Goal: Task Accomplishment & Management: Use online tool/utility

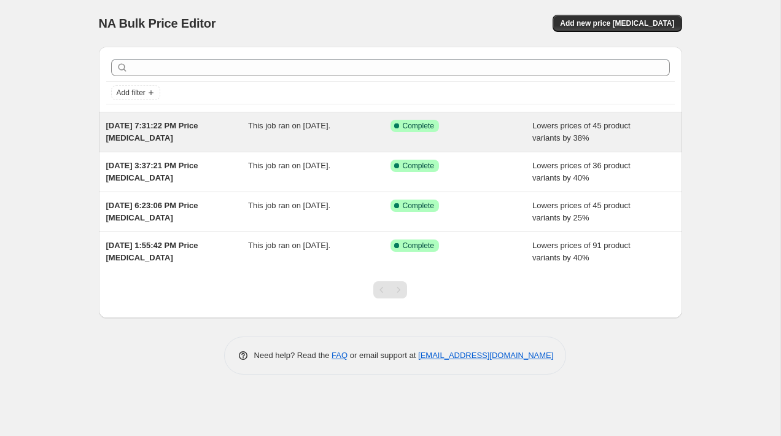
click at [206, 136] on div "[DATE] 7:31:22 PM Price [MEDICAL_DATA]" at bounding box center [177, 132] width 142 height 25
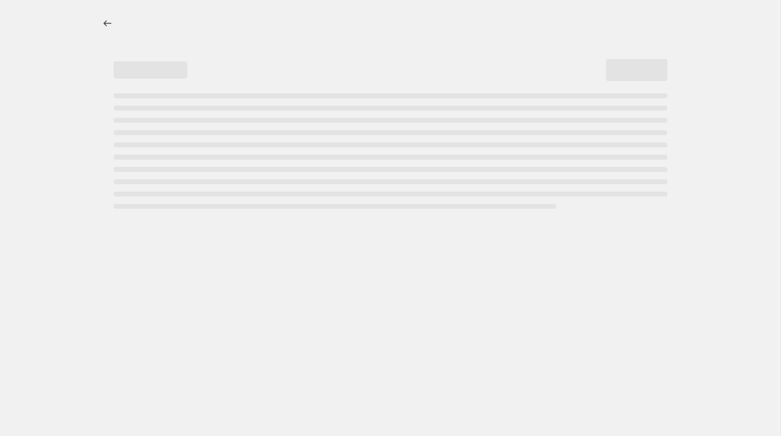
select select "percentage"
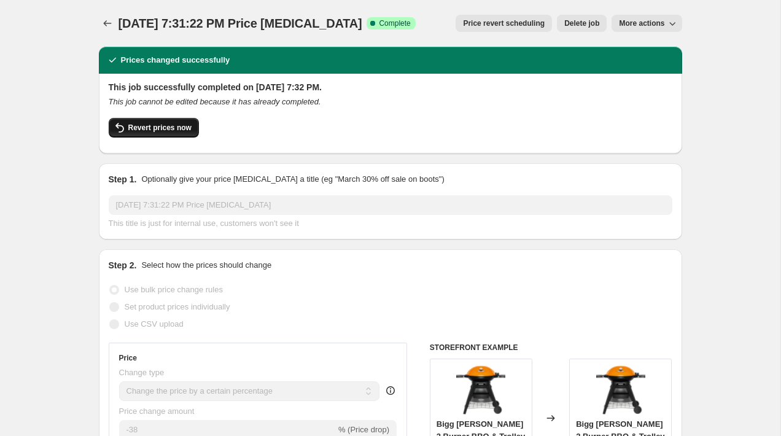
click at [156, 128] on span "Revert prices now" at bounding box center [159, 128] width 63 height 10
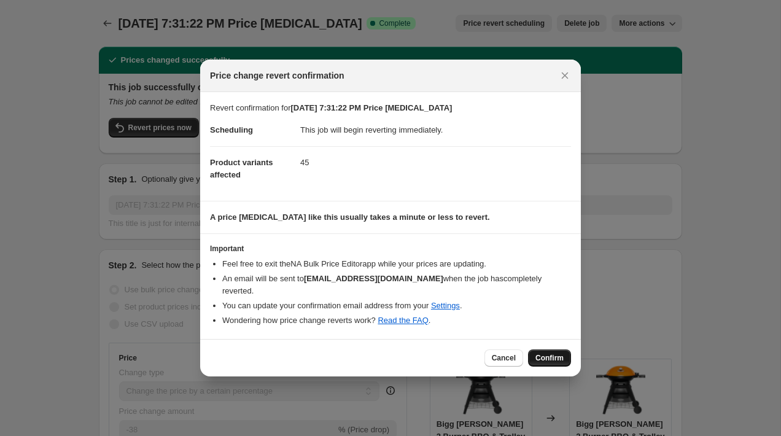
click at [548, 357] on span "Confirm" at bounding box center [549, 358] width 28 height 10
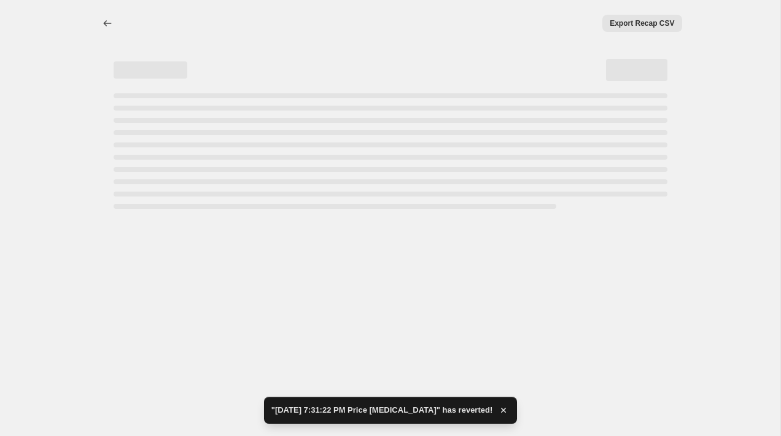
select select "percentage"
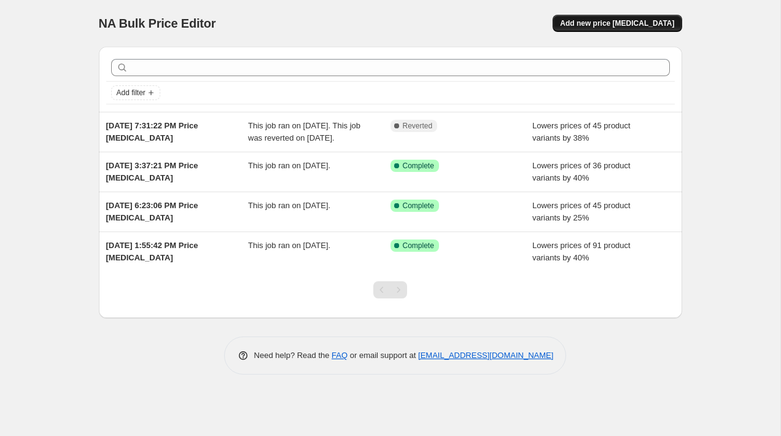
click at [623, 27] on span "Add new price [MEDICAL_DATA]" at bounding box center [617, 23] width 114 height 10
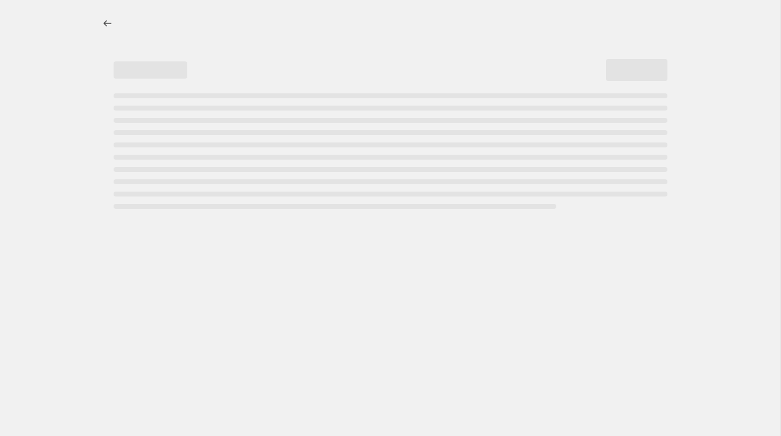
select select "percentage"
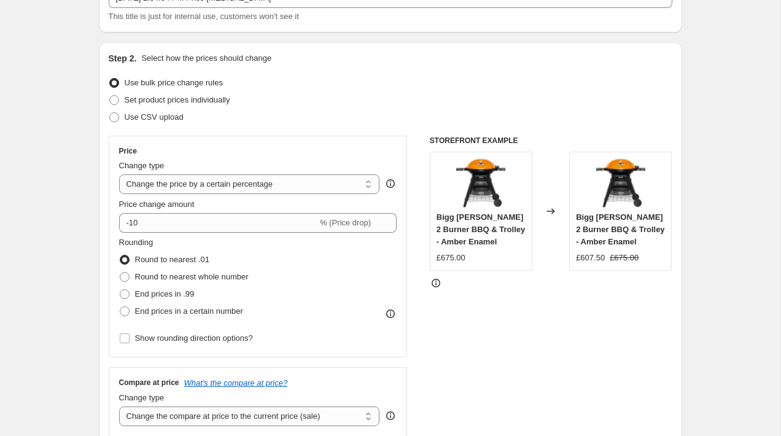
scroll to position [115, 0]
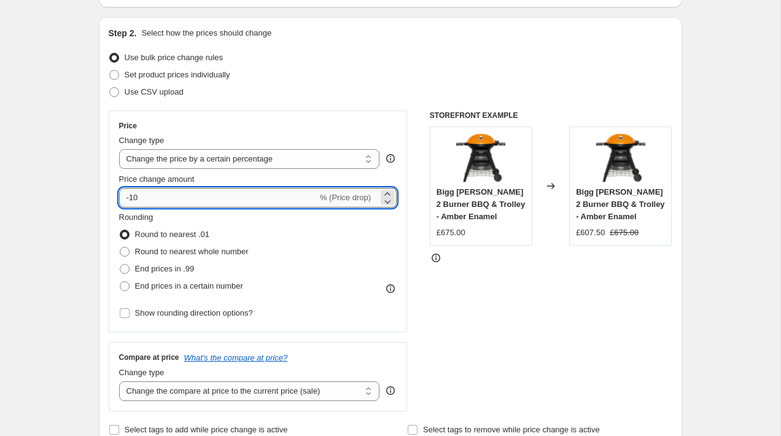
drag, startPoint x: 157, startPoint y: 201, endPoint x: 131, endPoint y: 201, distance: 25.2
click at [131, 201] on input "-10" at bounding box center [218, 198] width 198 height 20
type input "-3"
type input "-4"
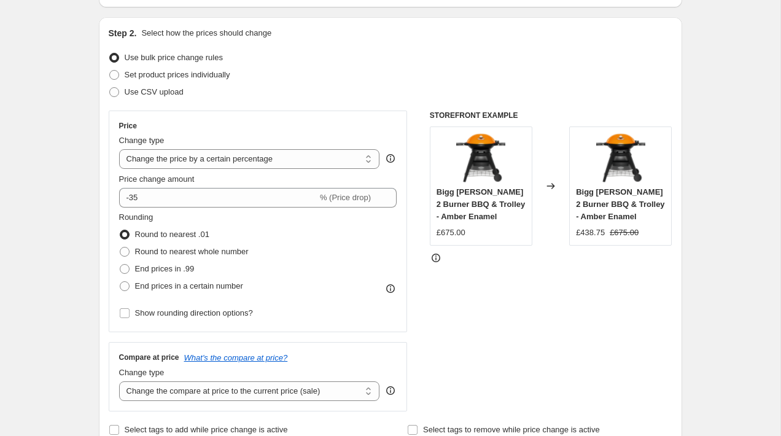
click at [369, 90] on div "Use CSV upload" at bounding box center [391, 91] width 564 height 17
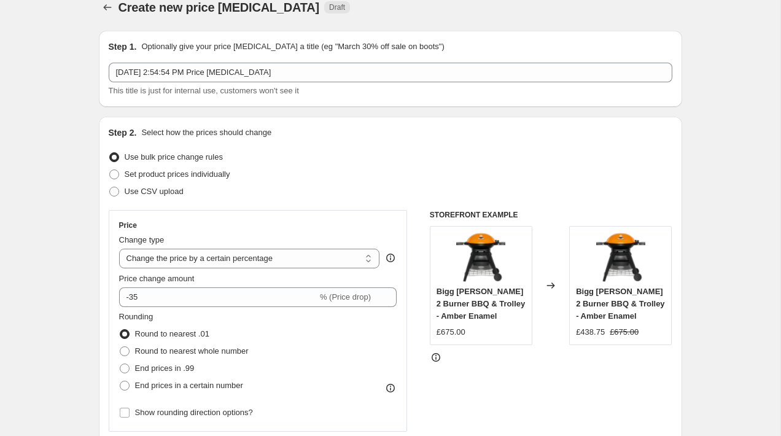
scroll to position [0, 0]
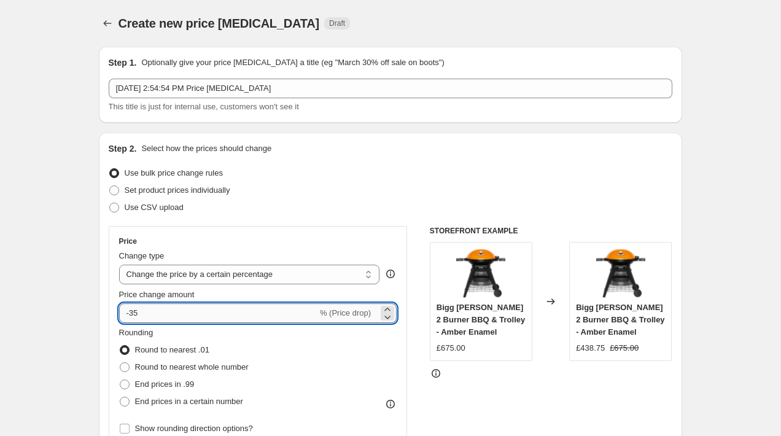
drag, startPoint x: 133, startPoint y: 316, endPoint x: 139, endPoint y: 315, distance: 6.2
click at [139, 315] on input "-35" at bounding box center [218, 313] width 198 height 20
type input "-3"
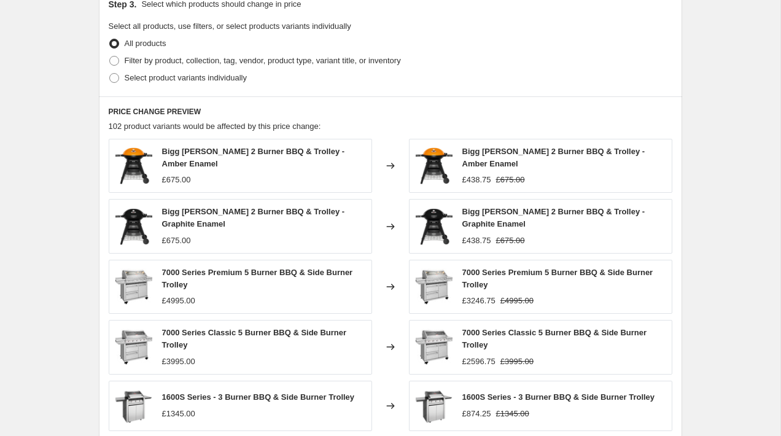
scroll to position [572, 0]
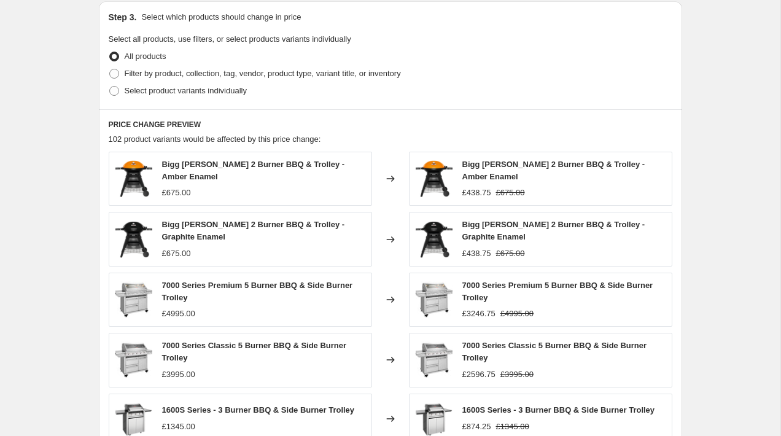
type input "-40"
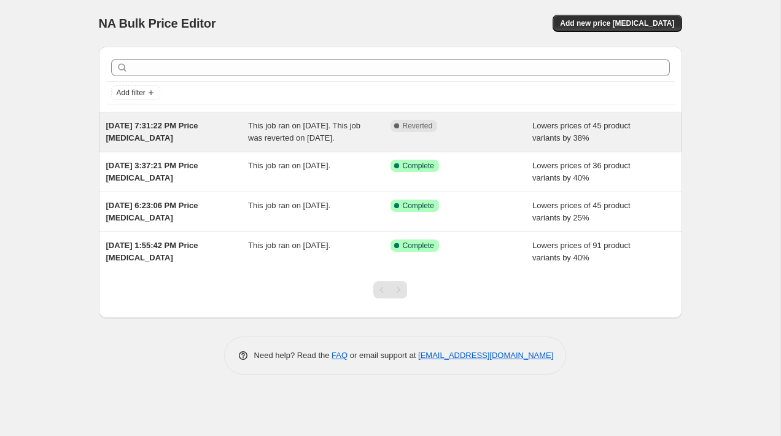
click at [366, 131] on div "This job ran on August 22, 2025. This job was reverted on August 23, 2025." at bounding box center [319, 132] width 142 height 25
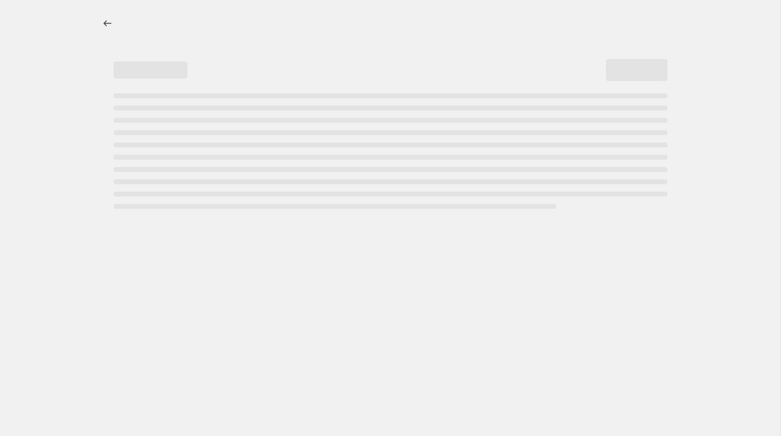
select select "percentage"
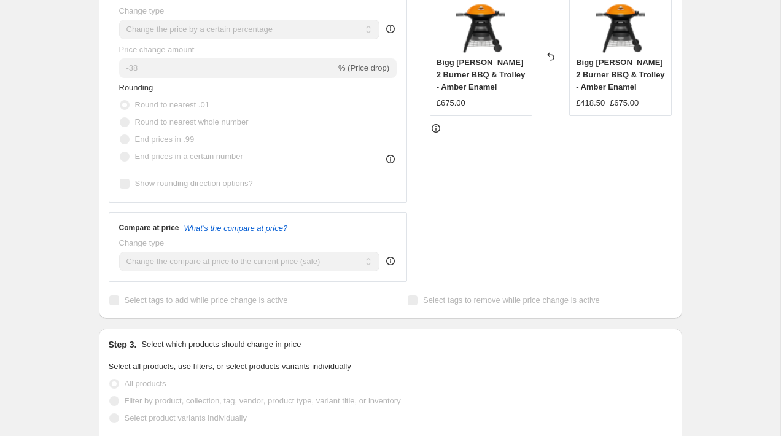
scroll to position [73, 0]
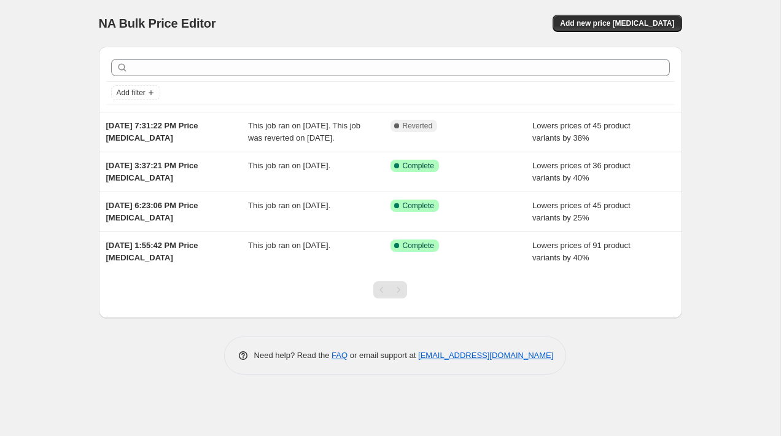
click at [642, 12] on div "NA Bulk Price Editor. This page is ready NA Bulk Price Editor Add new price cha…" at bounding box center [390, 23] width 583 height 47
click at [640, 28] on span "Add new price [MEDICAL_DATA]" at bounding box center [617, 23] width 114 height 10
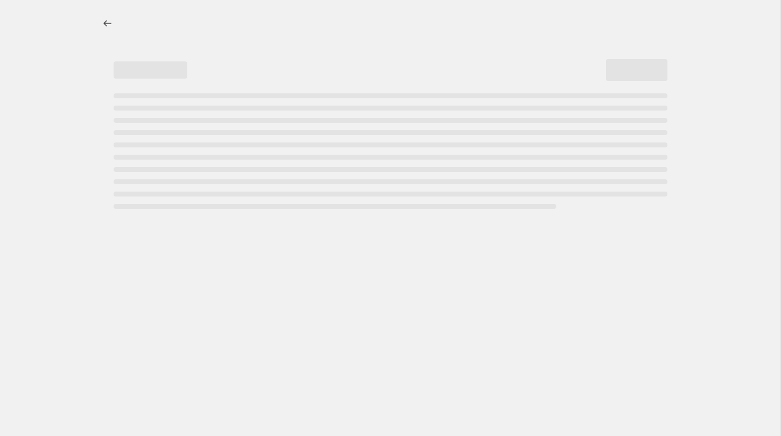
select select "percentage"
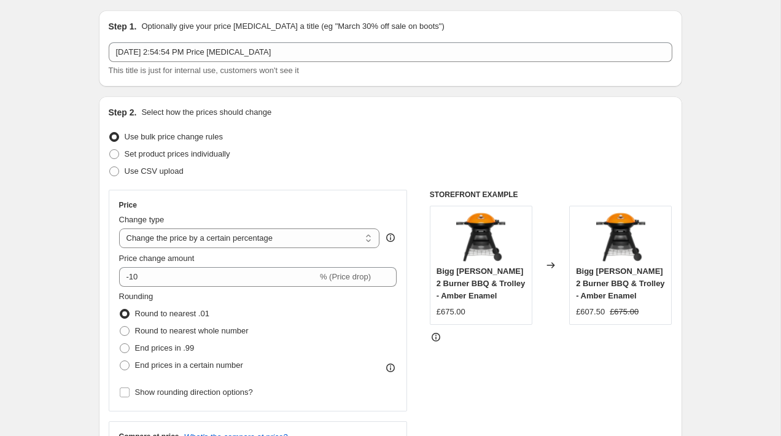
scroll to position [43, 0]
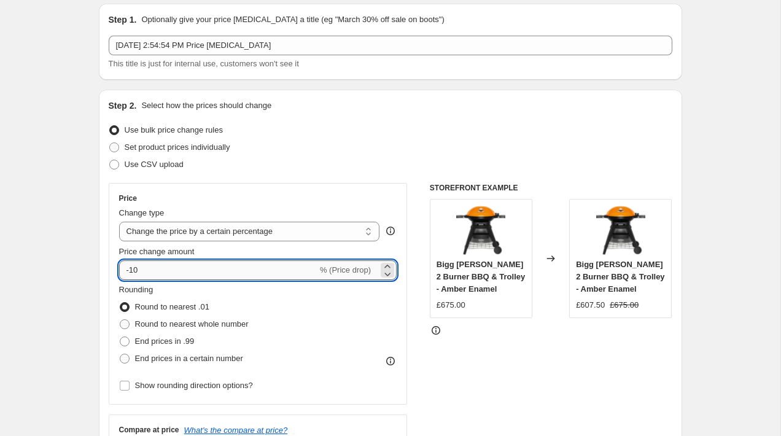
click at [131, 273] on input "-10" at bounding box center [218, 270] width 198 height 20
type input "-40"
click at [392, 122] on div "Use bulk price change rules" at bounding box center [391, 130] width 564 height 17
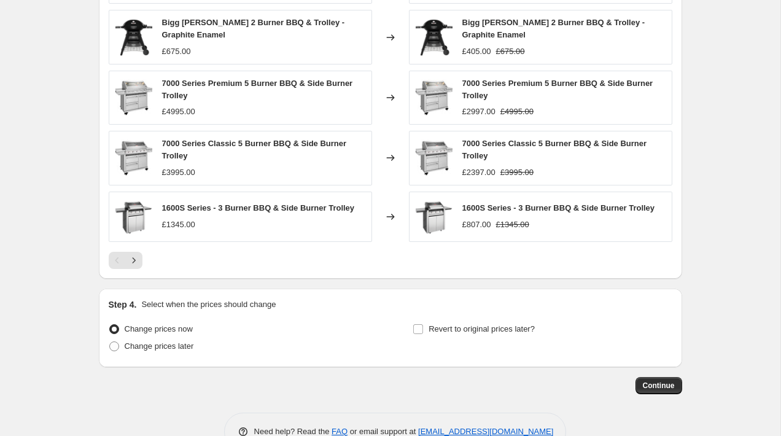
scroll to position [803, 0]
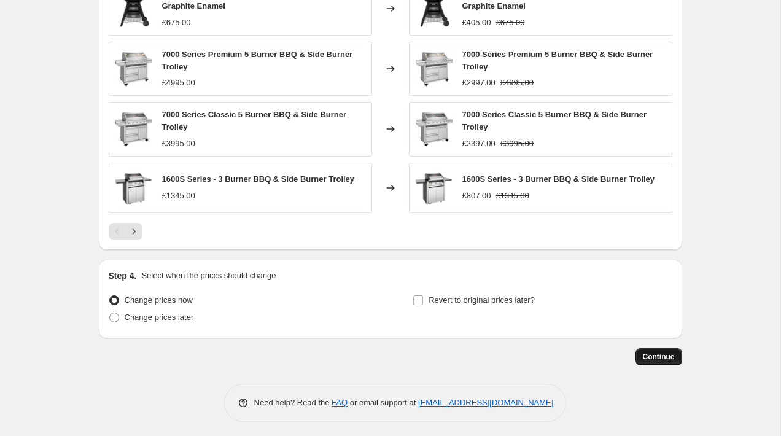
click at [651, 358] on button "Continue" at bounding box center [658, 356] width 47 height 17
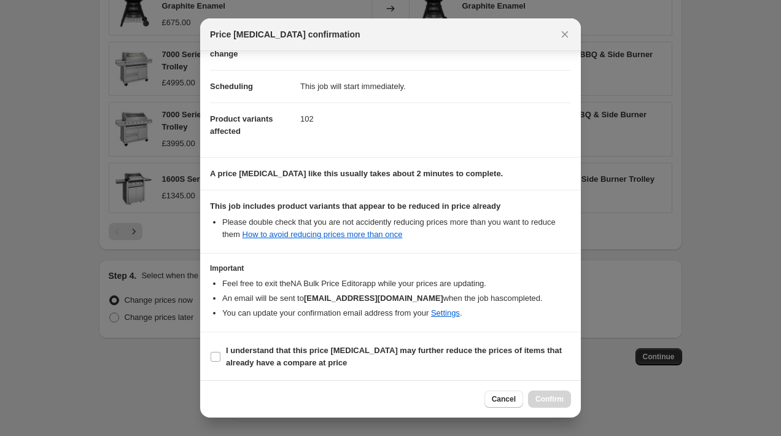
scroll to position [81, 0]
click at [274, 348] on b "I understand that this price change job may further reduce the prices of items …" at bounding box center [394, 354] width 336 height 21
click at [220, 351] on input "I understand that this price change job may further reduce the prices of items …" at bounding box center [216, 356] width 10 height 10
checkbox input "true"
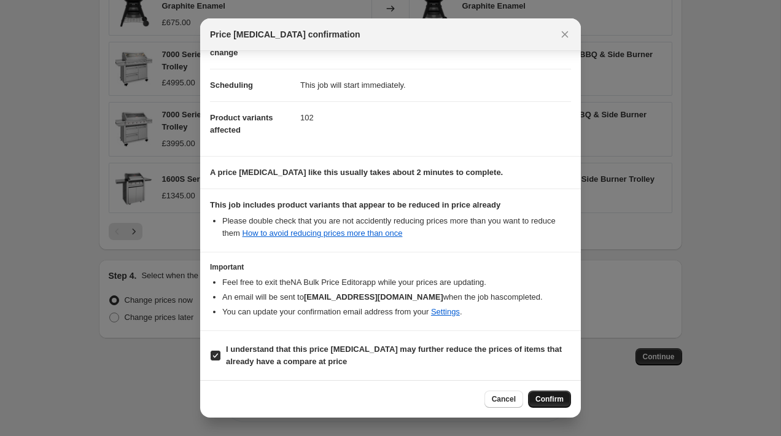
click at [538, 394] on button "Confirm" at bounding box center [549, 398] width 43 height 17
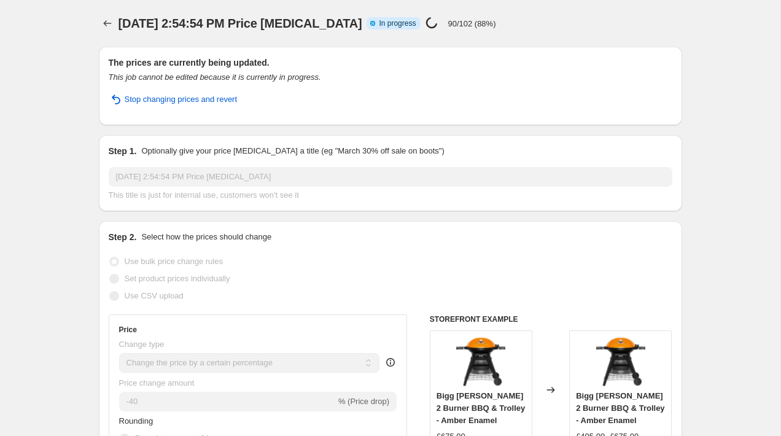
select select "percentage"
